Goal: Communication & Community: Share content

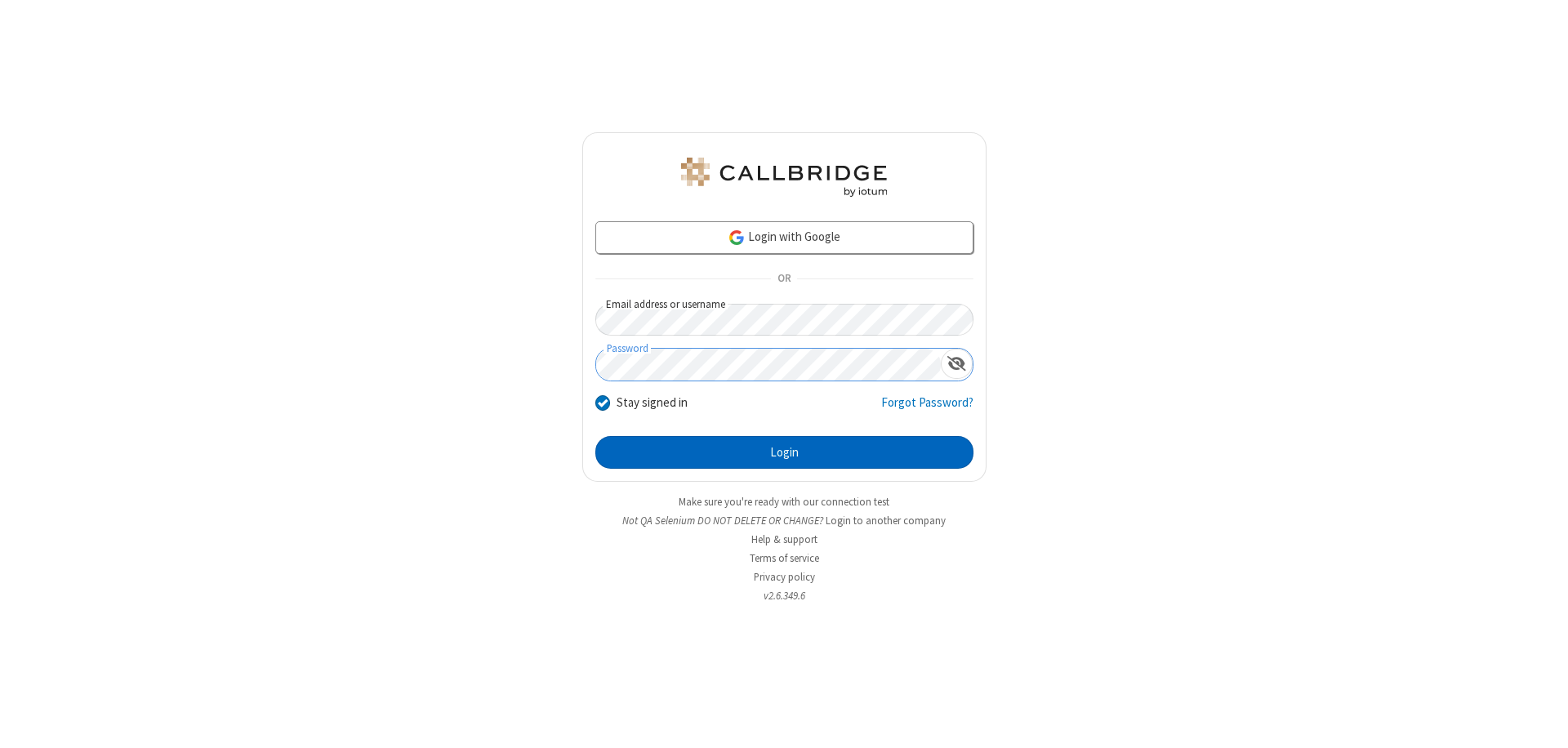
click at [784, 452] on button "Login" at bounding box center [784, 452] width 378 height 33
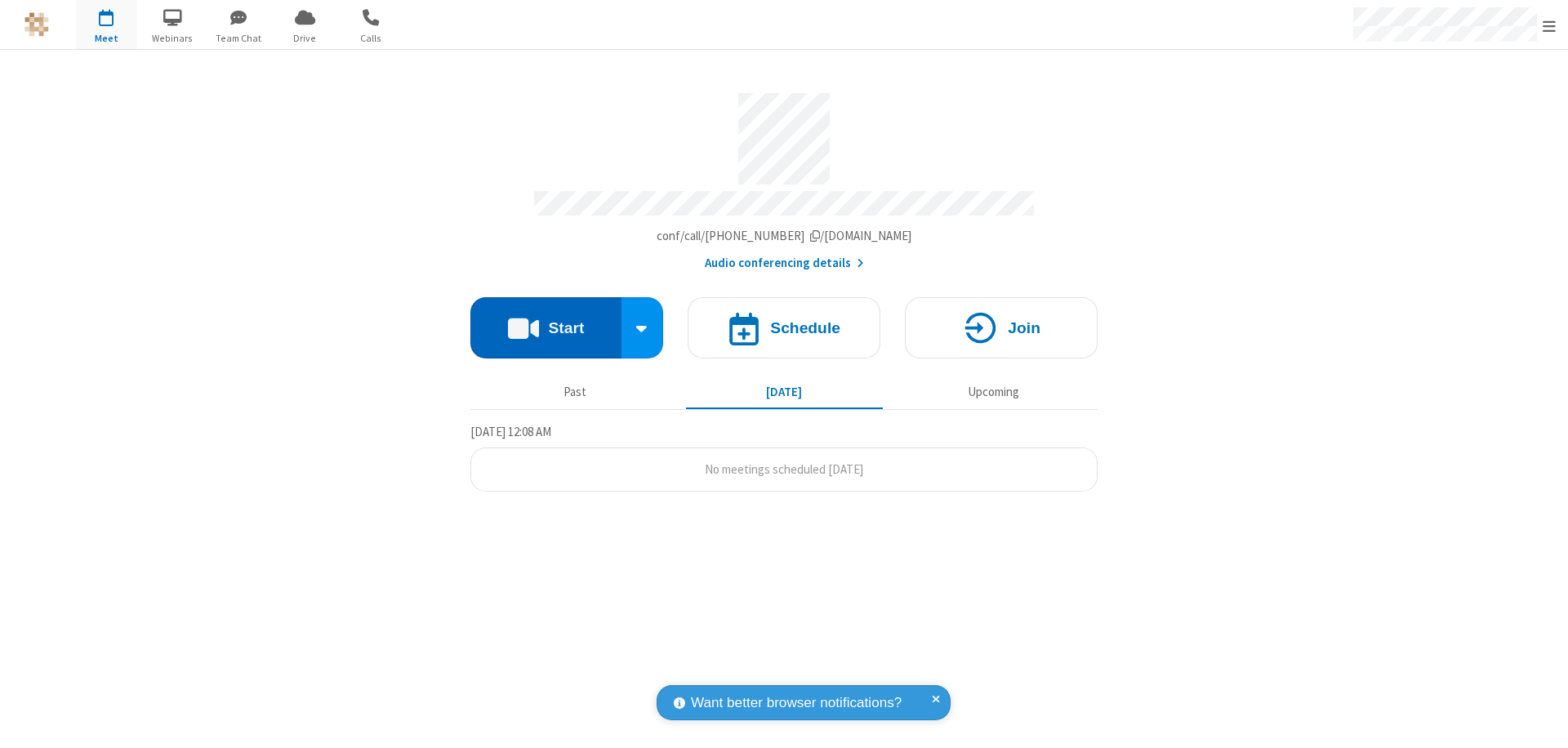
click at [545, 320] on button "Start" at bounding box center [545, 328] width 151 height 61
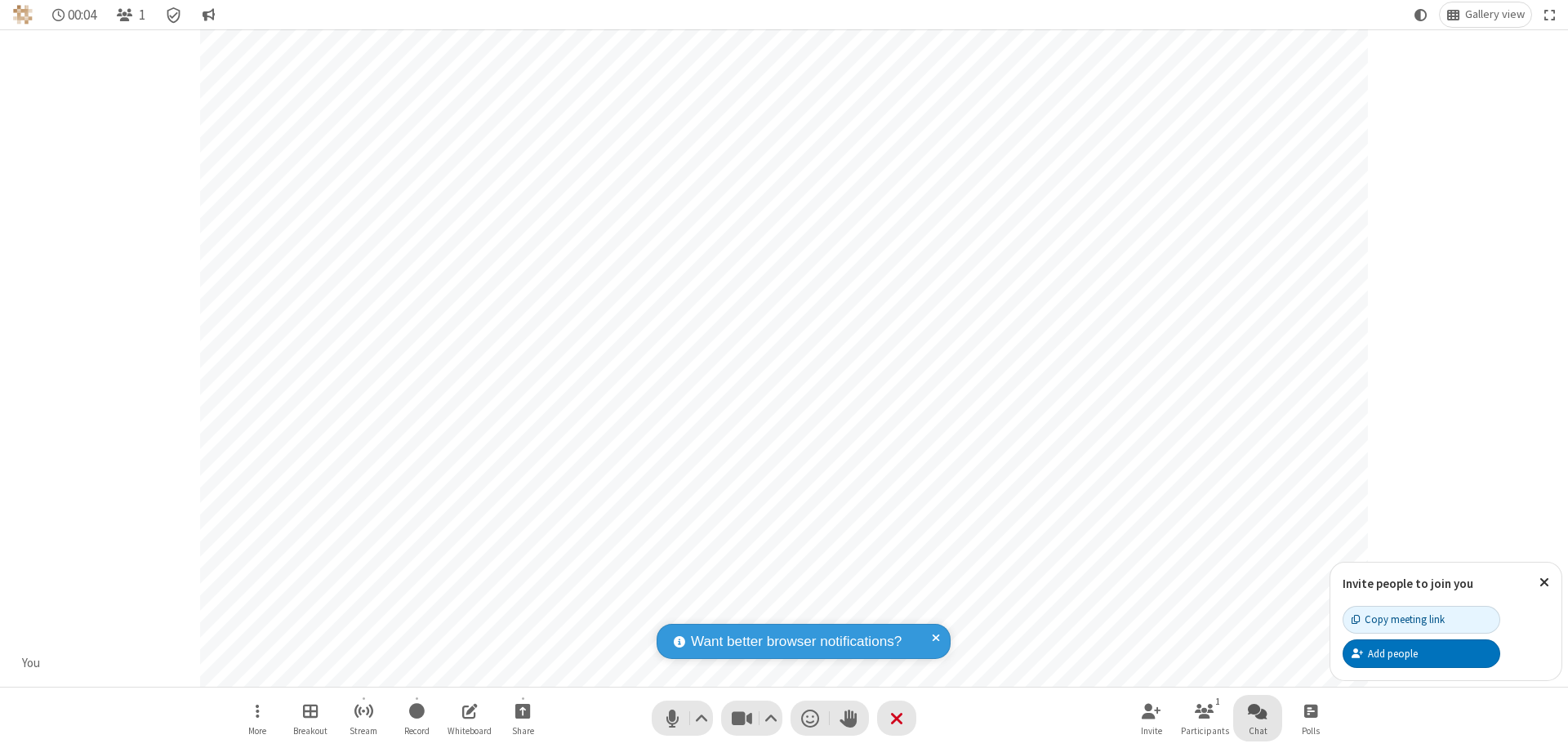
click at [1258, 711] on span "Open chat" at bounding box center [1257, 712] width 20 height 21
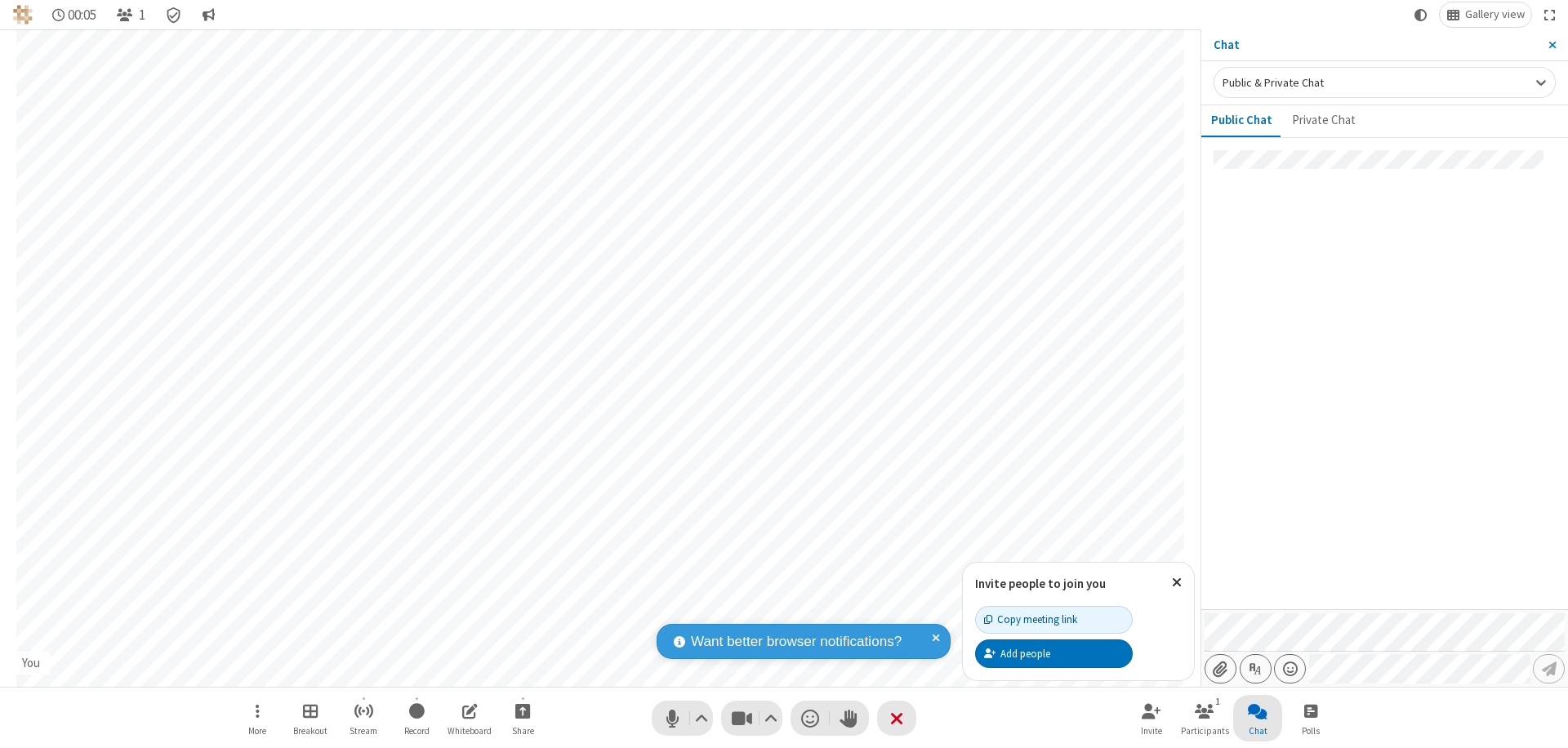
type input "C:\fakepath\doc_test.docx"
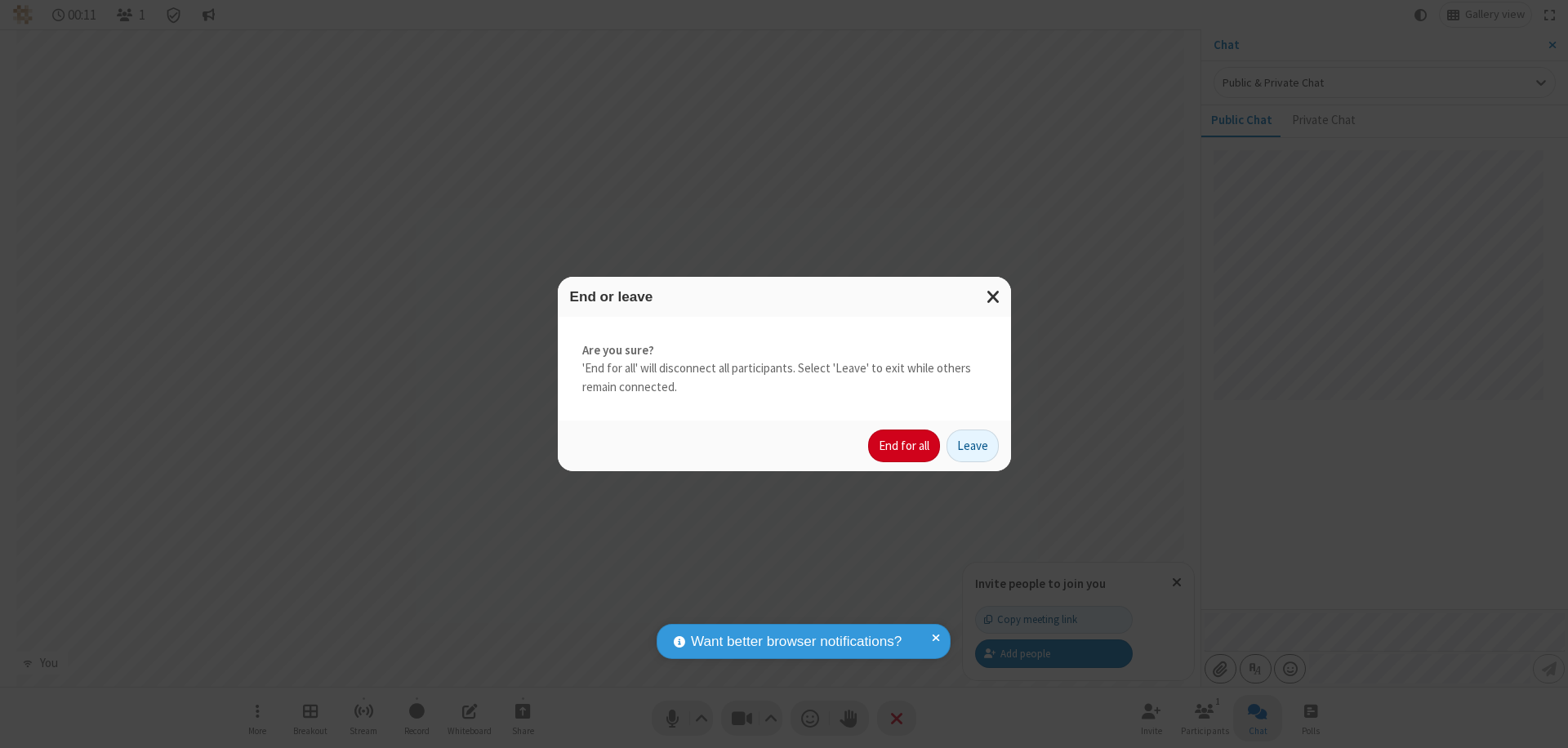
click at [905, 446] on button "End for all" at bounding box center [903, 446] width 72 height 33
